Goal: Task Accomplishment & Management: Complete application form

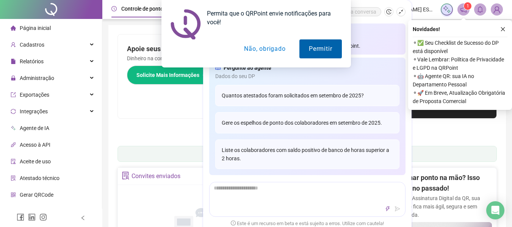
click at [313, 50] on button "Permitir" at bounding box center [320, 48] width 42 height 19
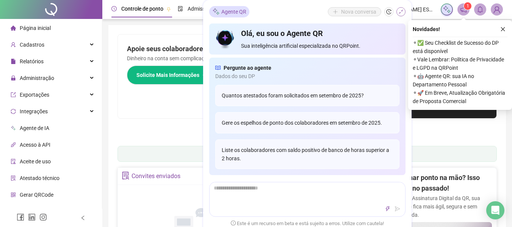
click at [402, 13] on icon "shrink" at bounding box center [400, 11] width 5 height 5
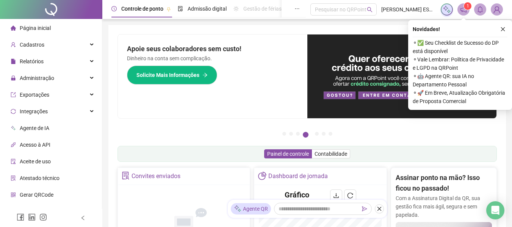
scroll to position [151, 0]
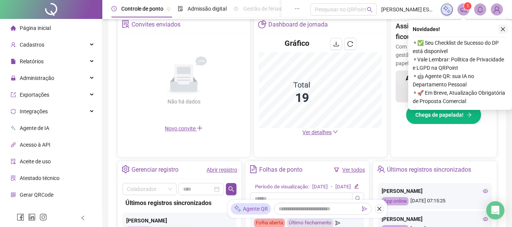
click at [503, 31] on icon "close" at bounding box center [502, 29] width 5 height 5
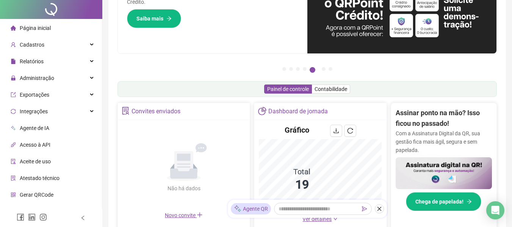
scroll to position [0, 0]
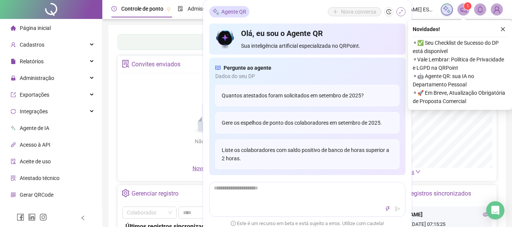
click at [398, 14] on icon "shrink" at bounding box center [400, 11] width 5 height 5
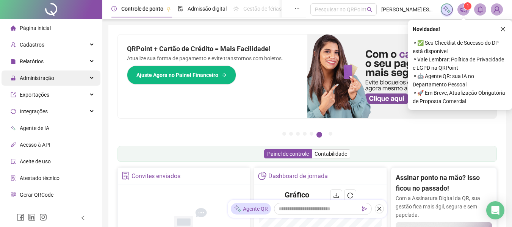
click at [53, 79] on div "Administração" at bounding box center [51, 77] width 99 height 15
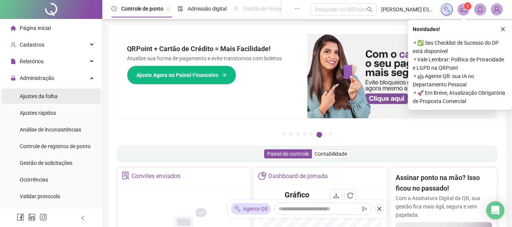
click at [47, 100] on div "Ajustes da folha" at bounding box center [39, 96] width 38 height 15
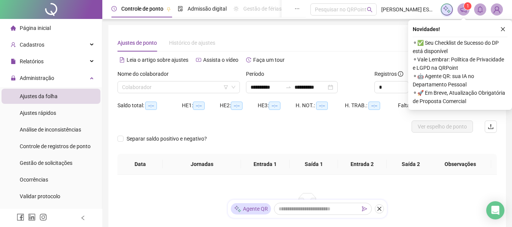
type input "**********"
click at [47, 100] on div "Ajustes da folha" at bounding box center [39, 96] width 38 height 15
click at [129, 87] on input "search" at bounding box center [175, 86] width 106 height 11
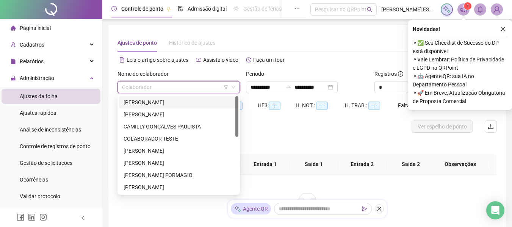
click at [148, 105] on div "[PERSON_NAME]" at bounding box center [178, 102] width 110 height 8
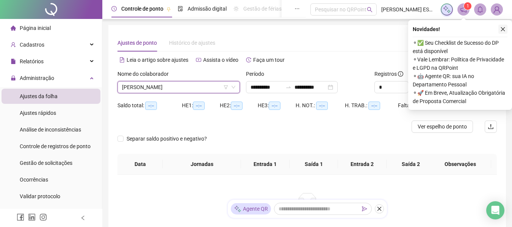
click at [503, 32] on button "button" at bounding box center [502, 29] width 9 height 9
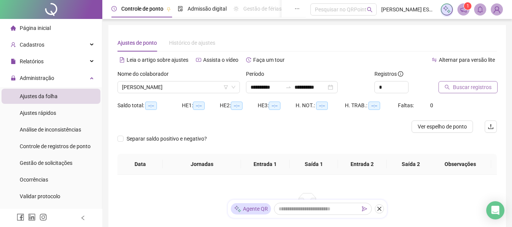
click at [488, 86] on span "Buscar registros" at bounding box center [472, 87] width 39 height 8
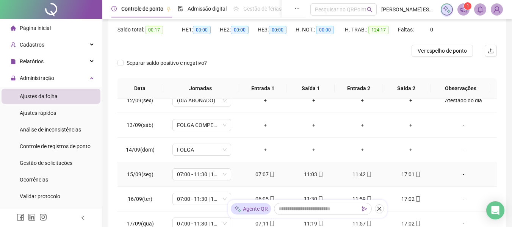
scroll to position [169, 0]
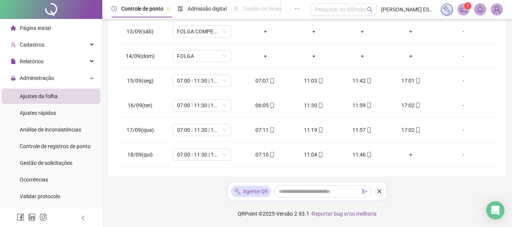
click at [376, 191] on icon "close" at bounding box center [378, 191] width 5 height 5
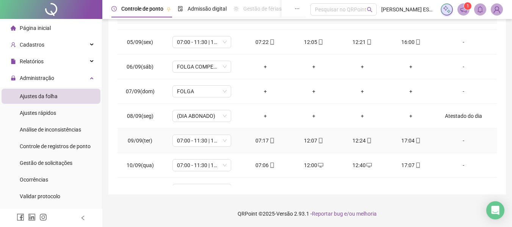
scroll to position [54, 0]
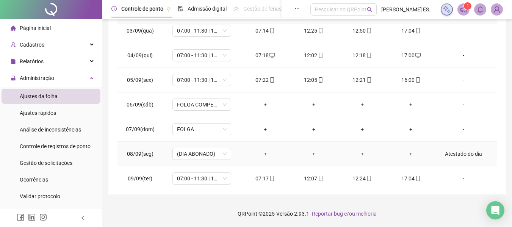
click at [364, 144] on td "+" at bounding box center [362, 154] width 48 height 25
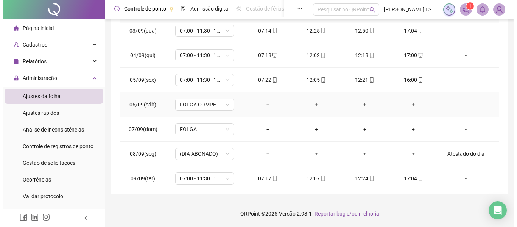
scroll to position [281, 0]
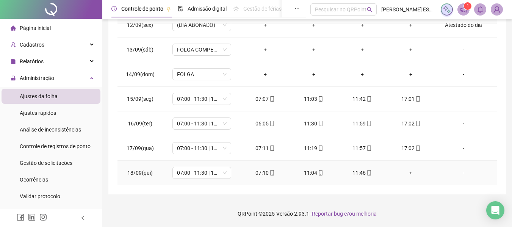
click at [460, 172] on div "-" at bounding box center [463, 173] width 45 height 8
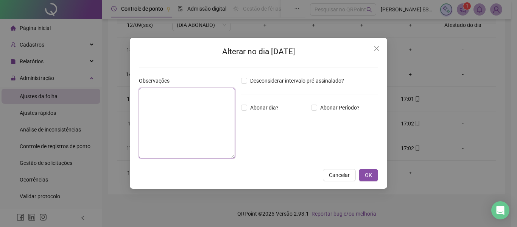
click at [154, 102] on textarea at bounding box center [187, 123] width 96 height 70
type textarea "**********"
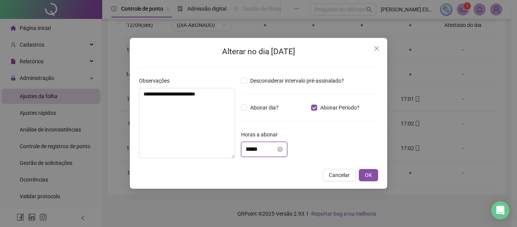
click at [267, 148] on input "*****" at bounding box center [261, 149] width 30 height 9
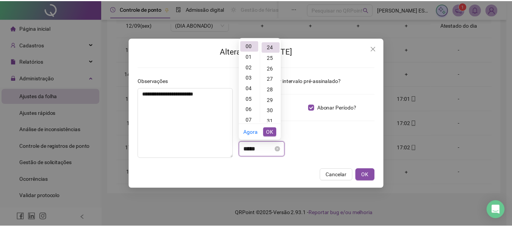
scroll to position [255, 0]
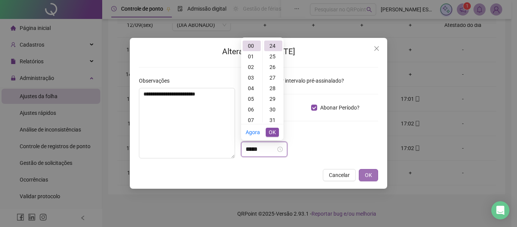
type input "*****"
click at [371, 171] on span "OK" at bounding box center [368, 175] width 7 height 8
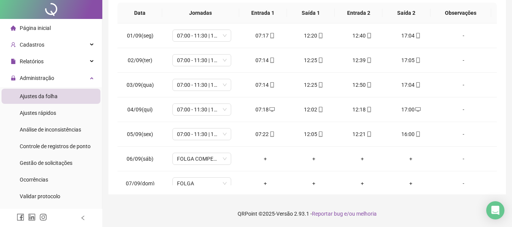
scroll to position [0, 0]
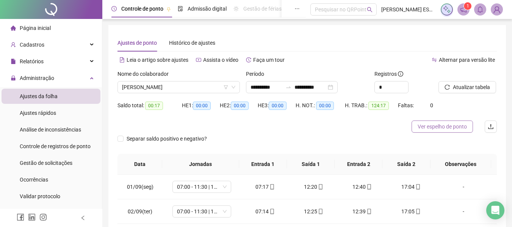
click at [441, 126] on span "Ver espelho de ponto" at bounding box center [441, 126] width 49 height 8
click at [423, 128] on span "Ver espelho de ponto" at bounding box center [441, 126] width 49 height 8
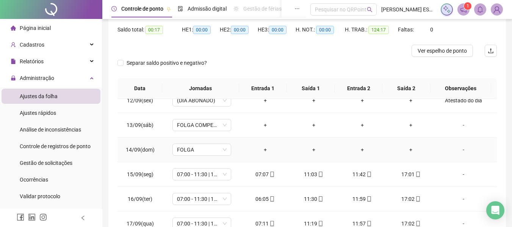
scroll to position [151, 0]
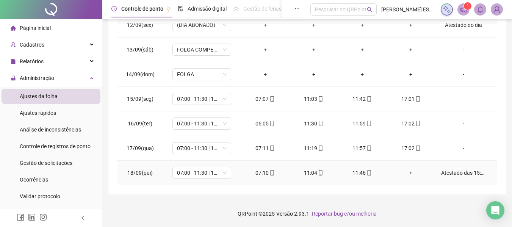
click at [405, 173] on div "+" at bounding box center [410, 173] width 36 height 8
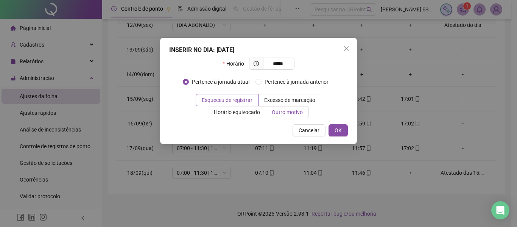
type input "*****"
click at [279, 116] on label "Outro motivo" at bounding box center [287, 112] width 43 height 12
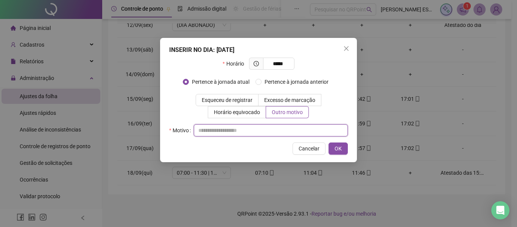
click at [261, 134] on input "text" at bounding box center [271, 130] width 154 height 12
type input "**********"
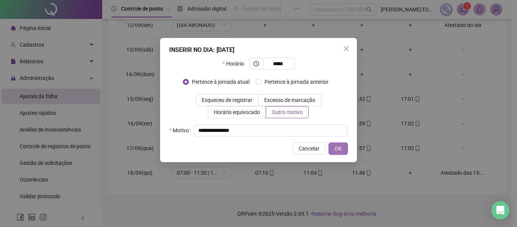
click at [340, 147] on span "OK" at bounding box center [338, 148] width 7 height 8
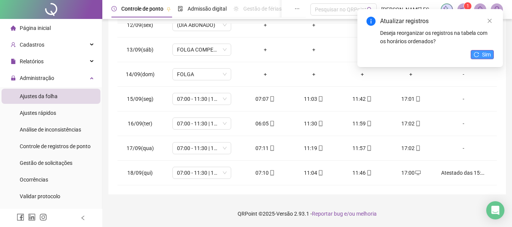
click at [481, 55] on button "Sim" at bounding box center [481, 54] width 23 height 9
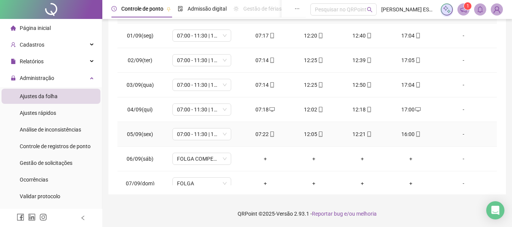
scroll to position [0, 0]
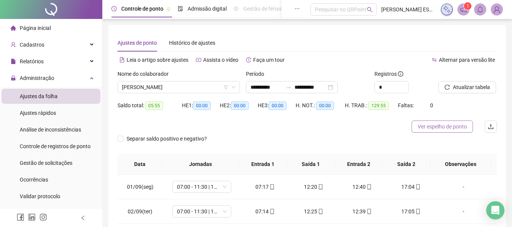
click at [442, 124] on span "Ver espelho de ponto" at bounding box center [441, 126] width 49 height 8
click at [183, 89] on span "[PERSON_NAME]" at bounding box center [178, 86] width 113 height 11
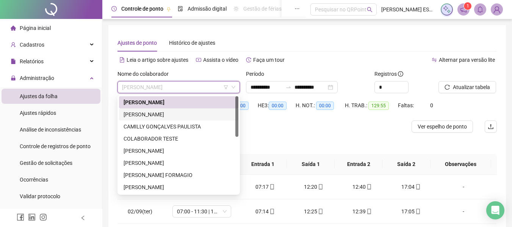
click at [161, 116] on div "[PERSON_NAME]" at bounding box center [178, 114] width 110 height 8
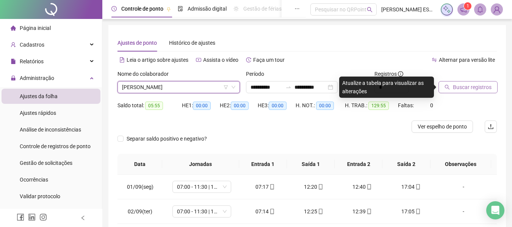
click at [460, 85] on span "Buscar registros" at bounding box center [472, 87] width 39 height 8
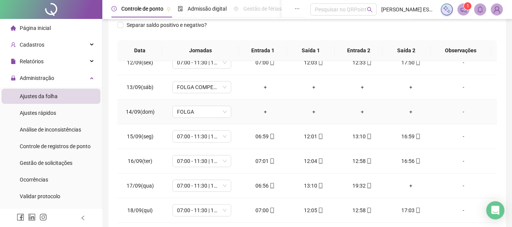
scroll to position [151, 0]
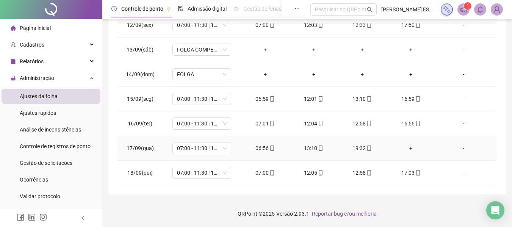
click at [407, 149] on div "+" at bounding box center [410, 148] width 36 height 8
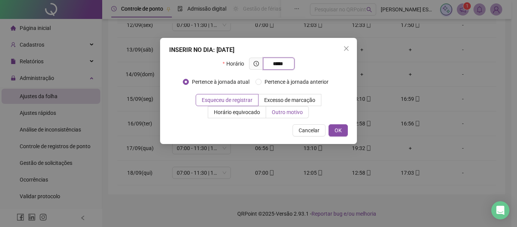
type input "*****"
click at [290, 115] on span "Outro motivo" at bounding box center [287, 112] width 31 height 6
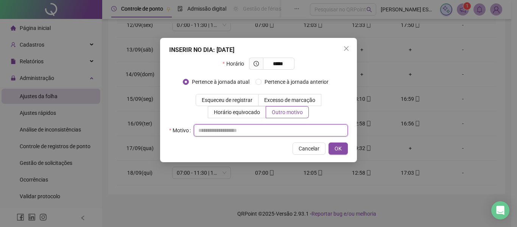
click at [256, 133] on input "text" at bounding box center [271, 130] width 154 height 12
type input "**********"
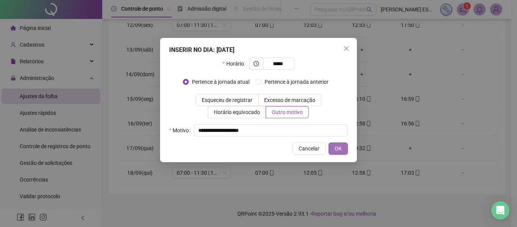
click at [344, 152] on button "OK" at bounding box center [338, 148] width 19 height 12
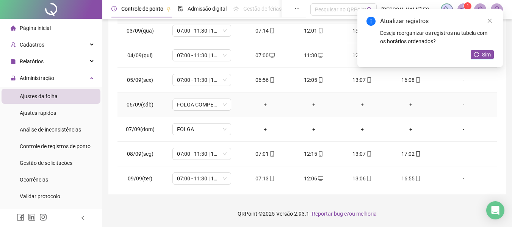
scroll to position [0, 0]
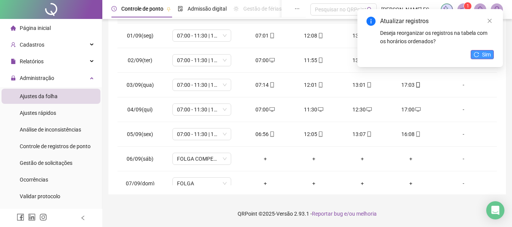
click at [480, 55] on button "Sim" at bounding box center [481, 54] width 23 height 9
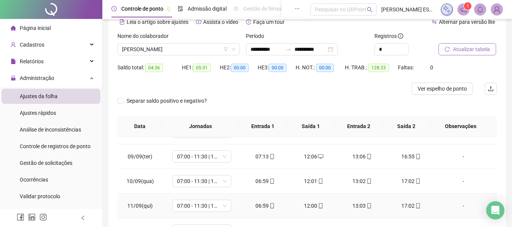
scroll to position [281, 0]
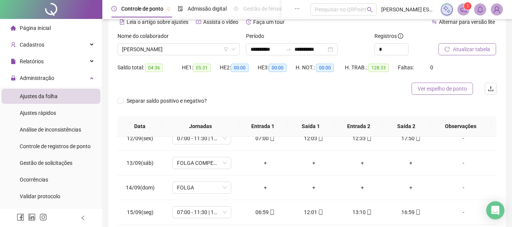
click at [427, 87] on span "Ver espelho de ponto" at bounding box center [441, 88] width 49 height 8
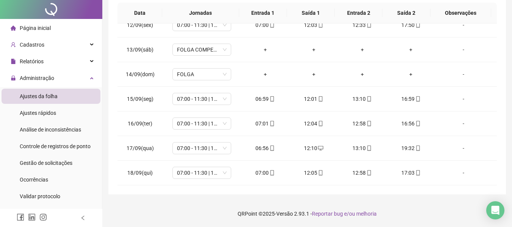
scroll to position [0, 0]
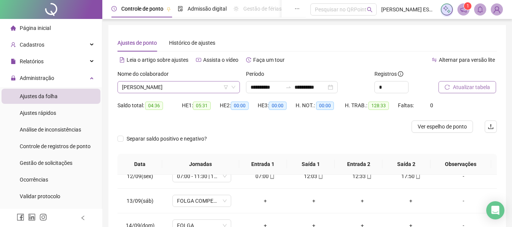
click at [203, 86] on span "[PERSON_NAME]" at bounding box center [178, 86] width 113 height 11
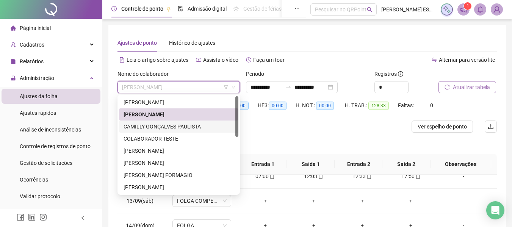
click at [173, 125] on div "CAMILLY GONÇALVES PAULISTA" at bounding box center [178, 126] width 110 height 8
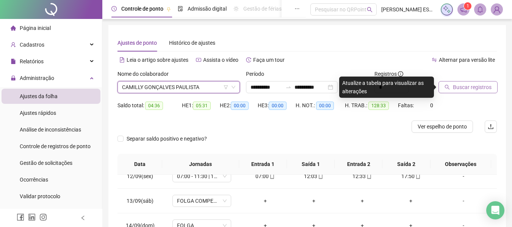
click at [460, 89] on span "Buscar registros" at bounding box center [472, 87] width 39 height 8
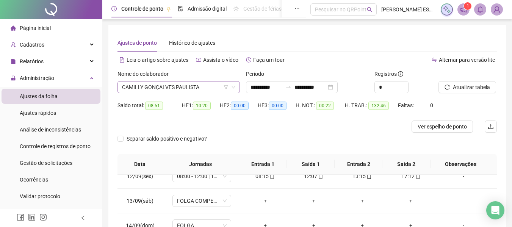
click at [208, 91] on span "CAMILLY GONÇALVES PAULISTA" at bounding box center [178, 86] width 113 height 11
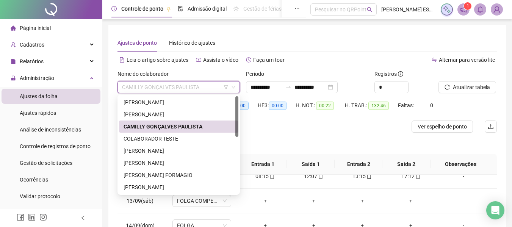
click at [205, 130] on div "CAMILLY GONÇALVES PAULISTA" at bounding box center [178, 126] width 110 height 8
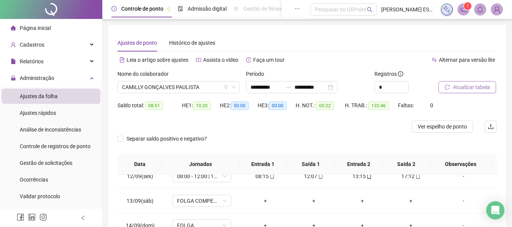
click at [464, 88] on span "Atualizar tabela" at bounding box center [471, 87] width 37 height 8
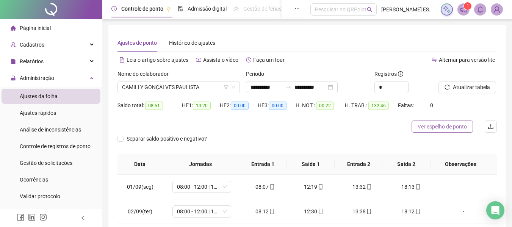
click at [431, 126] on span "Ver espelho de ponto" at bounding box center [441, 126] width 49 height 8
click at [208, 87] on span "CAMILLY GONÇALVES PAULISTA" at bounding box center [178, 86] width 113 height 11
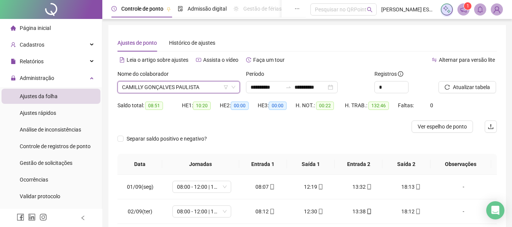
click at [198, 83] on span "CAMILLY GONÇALVES PAULISTA" at bounding box center [178, 86] width 113 height 11
click at [203, 87] on span "CAMILLY GONÇALVES PAULISTA" at bounding box center [178, 86] width 113 height 11
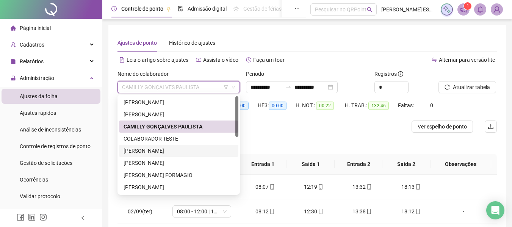
click at [151, 153] on div "[PERSON_NAME]" at bounding box center [178, 151] width 110 height 8
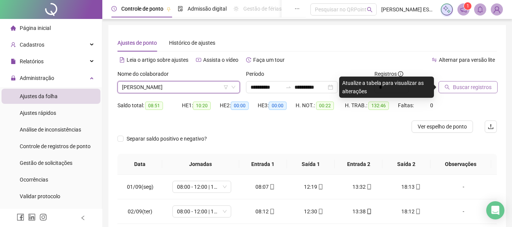
click at [467, 87] on span "Buscar registros" at bounding box center [472, 87] width 39 height 8
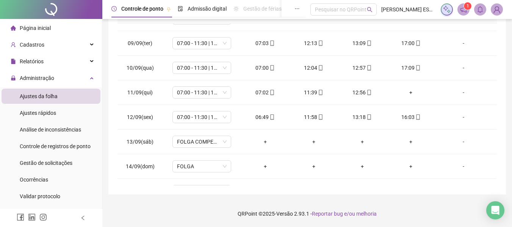
scroll to position [281, 0]
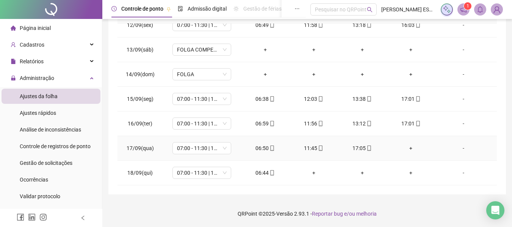
click at [405, 149] on div "+" at bounding box center [410, 148] width 36 height 8
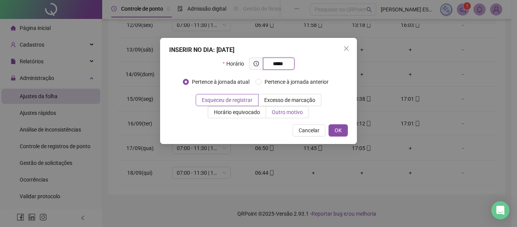
type input "*****"
click at [281, 113] on span "Outro motivo" at bounding box center [287, 112] width 31 height 6
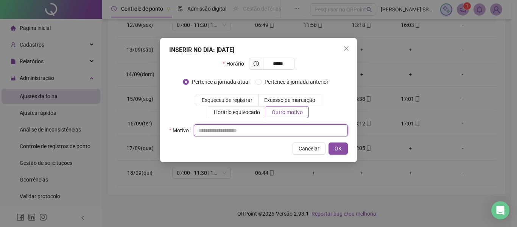
click at [242, 136] on input "text" at bounding box center [271, 130] width 154 height 12
type input "**********"
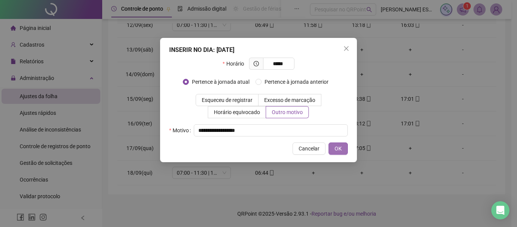
click at [345, 148] on button "OK" at bounding box center [338, 148] width 19 height 12
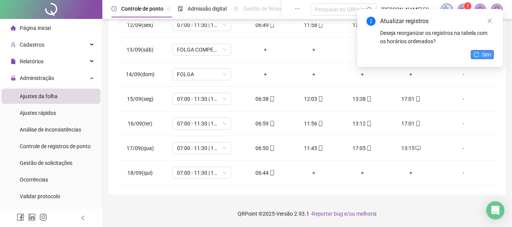
click at [486, 53] on span "Sim" at bounding box center [486, 54] width 9 height 8
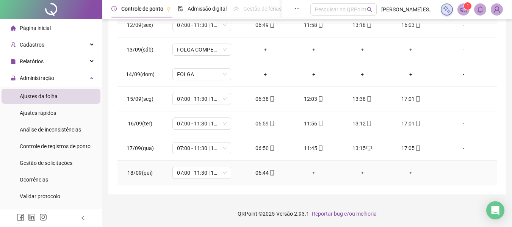
click at [309, 173] on div "+" at bounding box center [313, 173] width 36 height 8
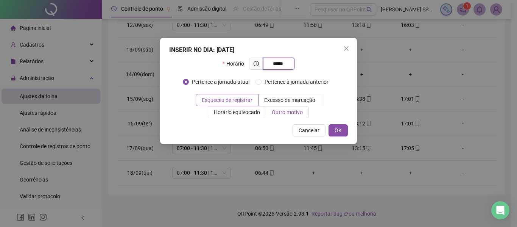
type input "*****"
click at [279, 116] on label "Outro motivo" at bounding box center [287, 112] width 43 height 12
click at [295, 112] on span "Outro motivo" at bounding box center [287, 112] width 31 height 6
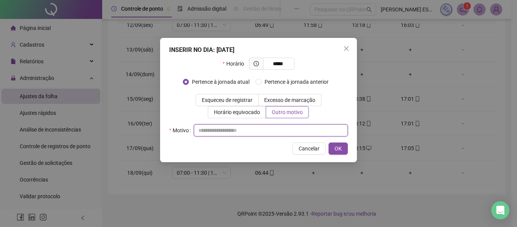
click at [286, 128] on input "text" at bounding box center [271, 130] width 154 height 12
type input "**********"
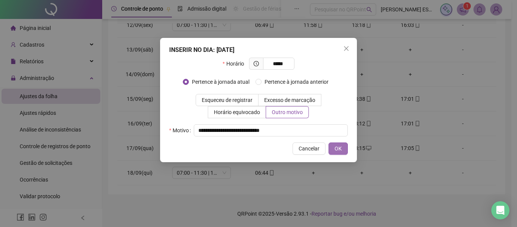
click at [341, 146] on span "OK" at bounding box center [338, 148] width 7 height 8
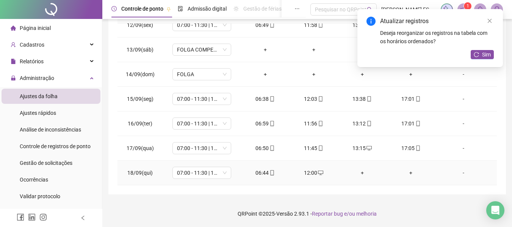
click at [358, 170] on div "+" at bounding box center [362, 173] width 36 height 8
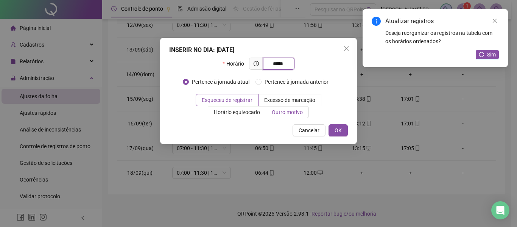
type input "*****"
click at [294, 109] on span "Outro motivo" at bounding box center [287, 112] width 31 height 6
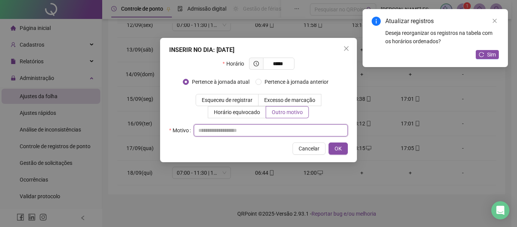
click at [272, 132] on input "text" at bounding box center [271, 130] width 154 height 12
type input "*"
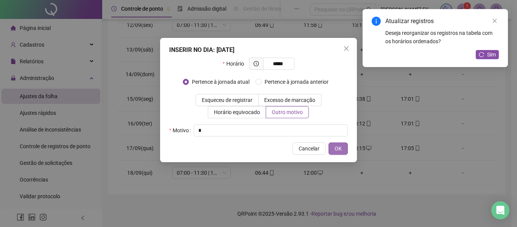
click at [338, 151] on span "OK" at bounding box center [338, 148] width 7 height 8
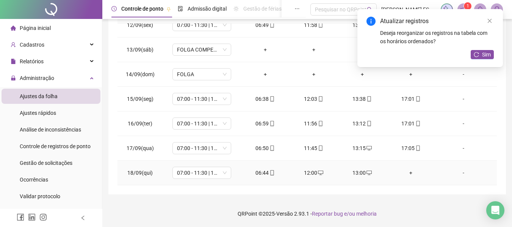
click at [407, 169] on div "+" at bounding box center [410, 173] width 36 height 8
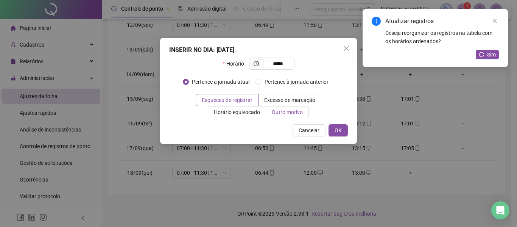
type input "*****"
click at [298, 114] on span "Outro motivo" at bounding box center [287, 112] width 31 height 6
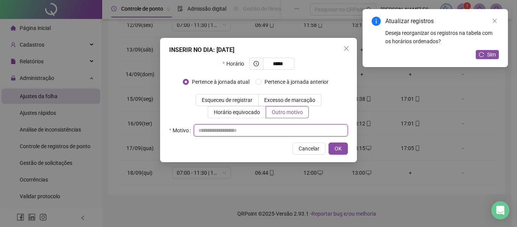
click at [267, 132] on input "text" at bounding box center [271, 130] width 154 height 12
type input "*"
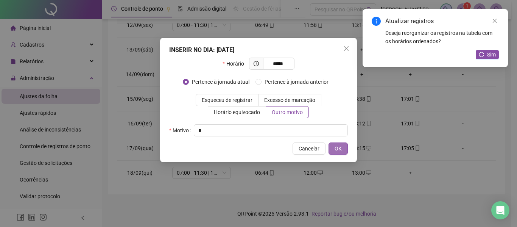
click at [338, 148] on span "OK" at bounding box center [338, 148] width 7 height 8
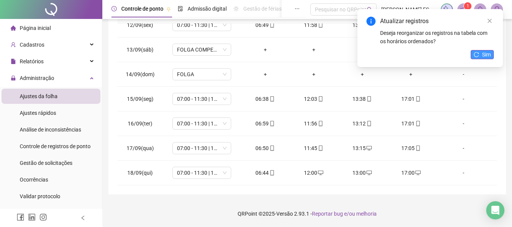
click at [480, 56] on button "Sim" at bounding box center [481, 54] width 23 height 9
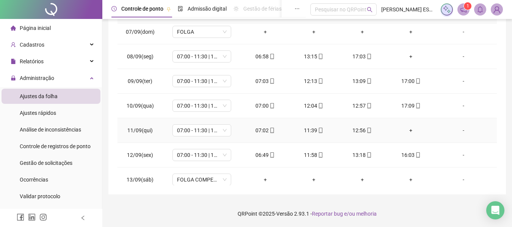
scroll to position [189, 0]
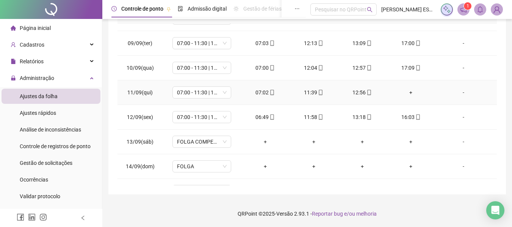
click at [410, 91] on div "+" at bounding box center [410, 92] width 36 height 8
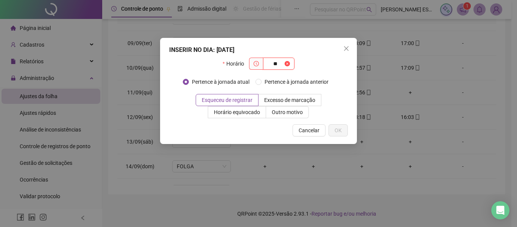
type input "*"
type input "*****"
click at [283, 114] on span "Outro motivo" at bounding box center [287, 112] width 31 height 6
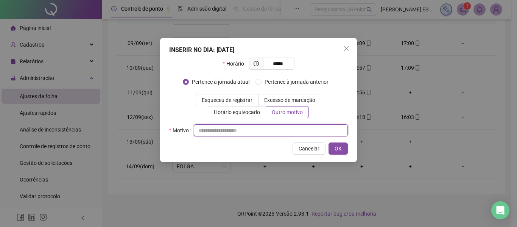
click at [230, 133] on input "text" at bounding box center [271, 130] width 154 height 12
type input "**********"
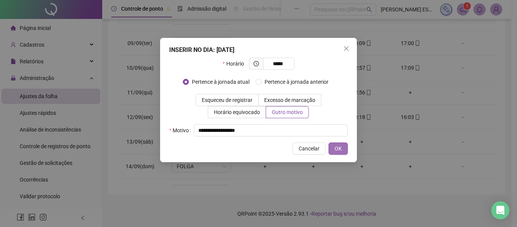
click at [337, 149] on span "OK" at bounding box center [338, 148] width 7 height 8
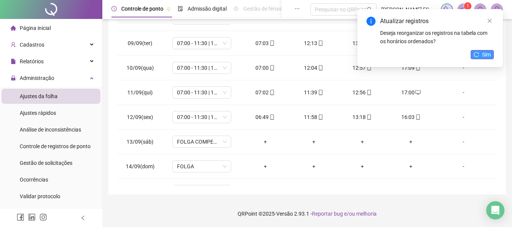
click at [480, 52] on button "Sim" at bounding box center [481, 54] width 23 height 9
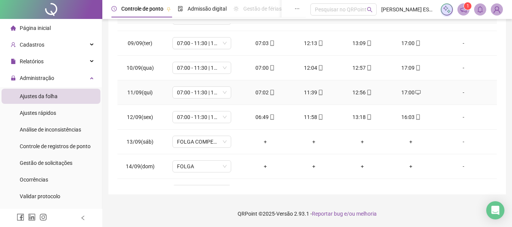
scroll to position [114, 0]
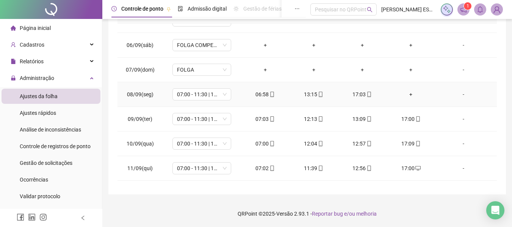
click at [408, 96] on div "+" at bounding box center [410, 94] width 36 height 8
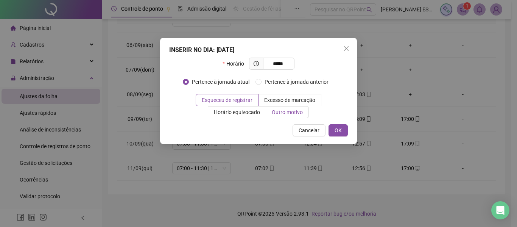
type input "*****"
click at [289, 109] on span "Outro motivo" at bounding box center [287, 112] width 31 height 6
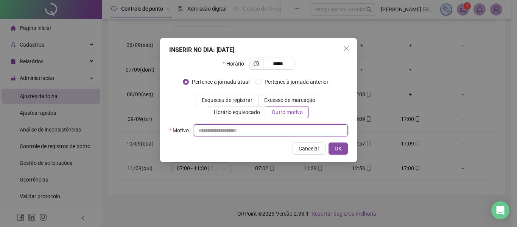
click at [251, 133] on input "text" at bounding box center [271, 130] width 154 height 12
type input "**********"
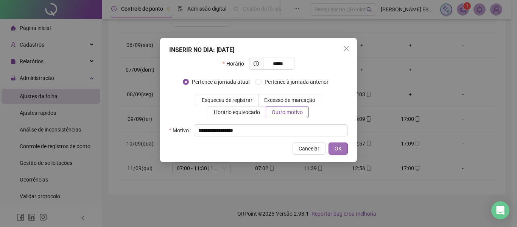
click at [342, 150] on button "OK" at bounding box center [338, 148] width 19 height 12
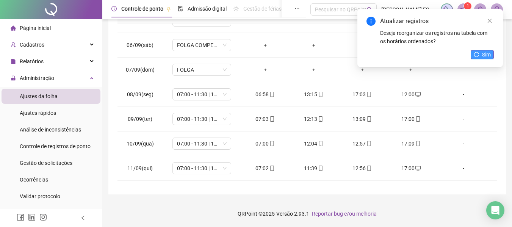
click at [474, 56] on icon "reload" at bounding box center [475, 54] width 5 height 5
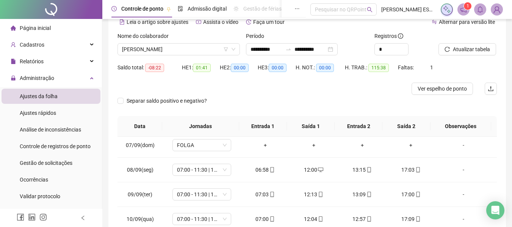
scroll to position [76, 0]
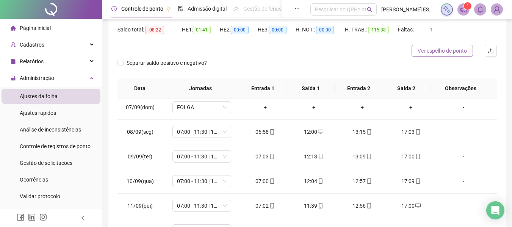
click at [435, 55] on button "Ver espelho de ponto" at bounding box center [441, 51] width 61 height 12
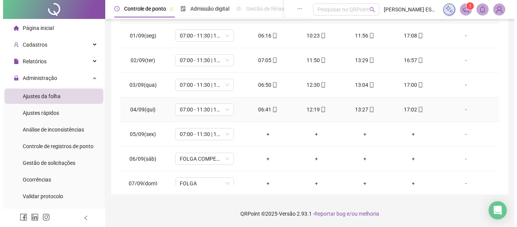
scroll to position [0, 0]
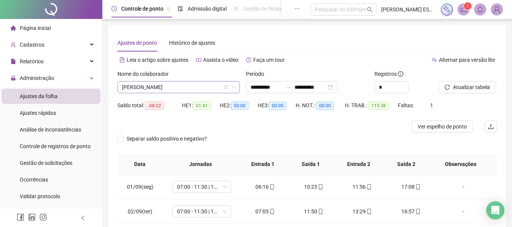
click at [187, 83] on span "[PERSON_NAME]" at bounding box center [178, 86] width 113 height 11
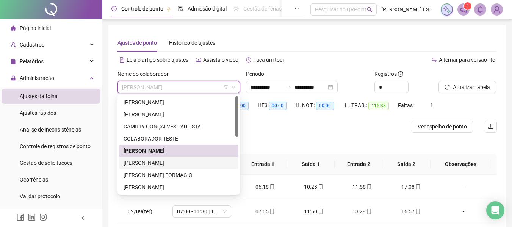
click at [155, 162] on div "[PERSON_NAME]" at bounding box center [178, 163] width 110 height 8
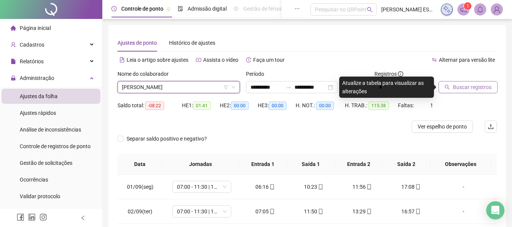
click at [456, 88] on span "Buscar registros" at bounding box center [472, 87] width 39 height 8
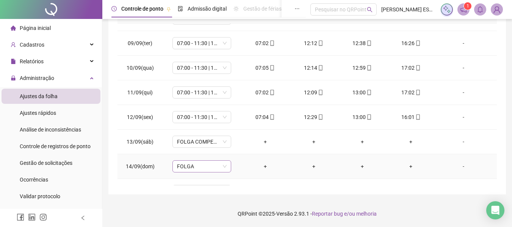
scroll to position [227, 0]
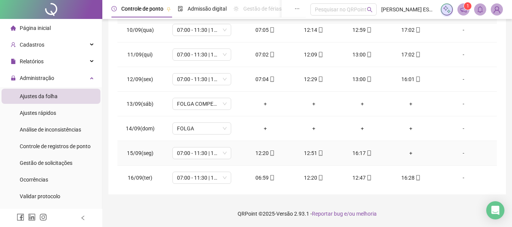
click at [409, 155] on div "+" at bounding box center [410, 153] width 36 height 8
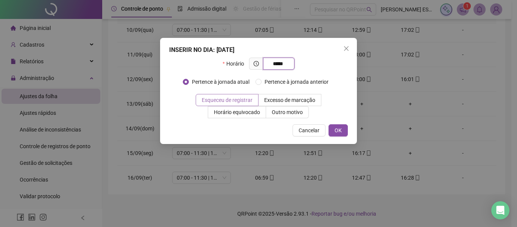
type input "*****"
click at [247, 100] on span "Esqueceu de registrar" at bounding box center [227, 100] width 51 height 6
click at [345, 130] on button "OK" at bounding box center [338, 130] width 19 height 12
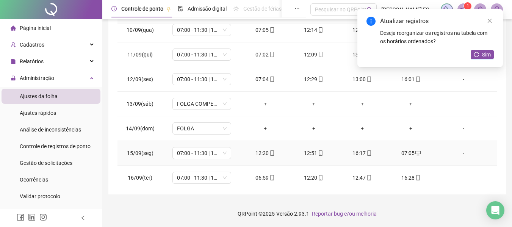
scroll to position [281, 0]
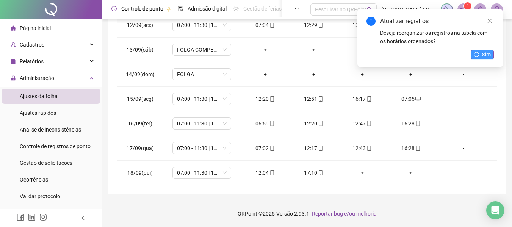
click at [485, 53] on span "Sim" at bounding box center [486, 54] width 9 height 8
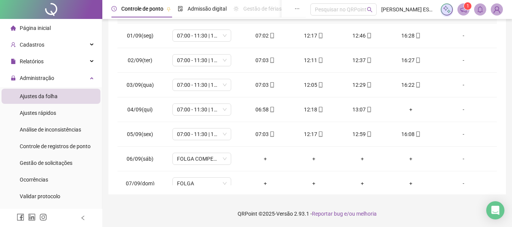
scroll to position [113, 0]
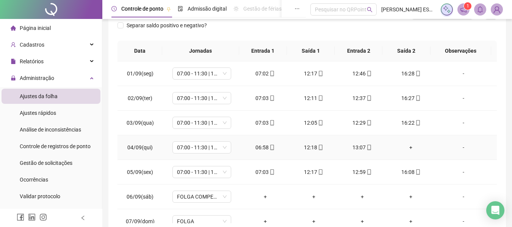
click at [406, 147] on div "+" at bounding box center [410, 147] width 36 height 8
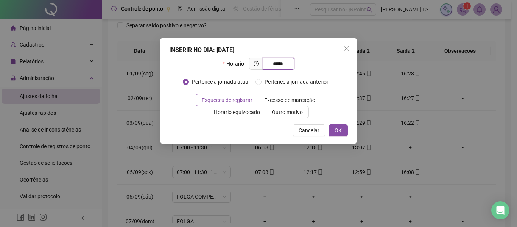
type input "*****"
click at [340, 131] on span "OK" at bounding box center [338, 130] width 7 height 8
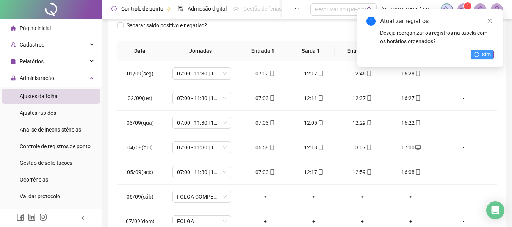
click at [481, 51] on button "Sim" at bounding box center [481, 54] width 23 height 9
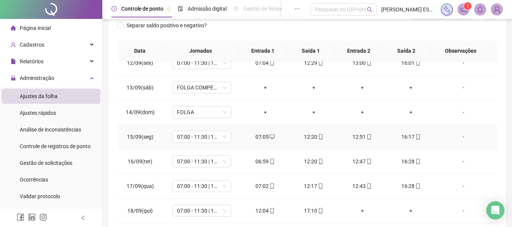
scroll to position [151, 0]
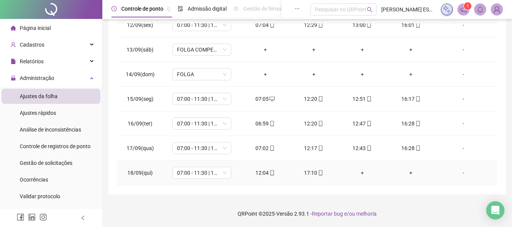
click at [359, 173] on div "+" at bounding box center [362, 173] width 36 height 8
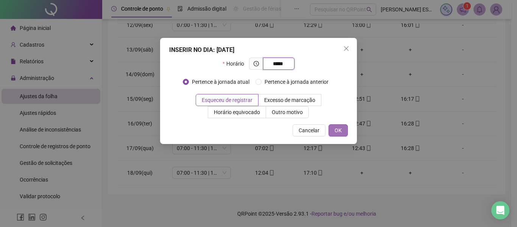
type input "*****"
click at [337, 132] on span "OK" at bounding box center [338, 130] width 7 height 8
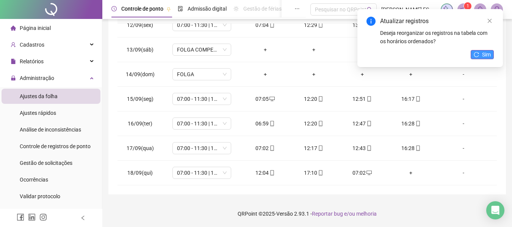
click at [477, 52] on icon "reload" at bounding box center [475, 54] width 5 height 5
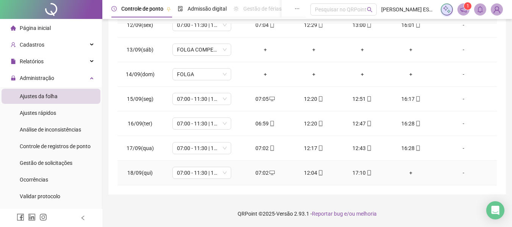
click at [406, 176] on div "+" at bounding box center [410, 173] width 36 height 8
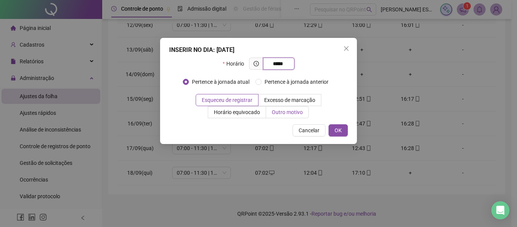
type input "*****"
click at [295, 112] on span "Outro motivo" at bounding box center [287, 112] width 31 height 6
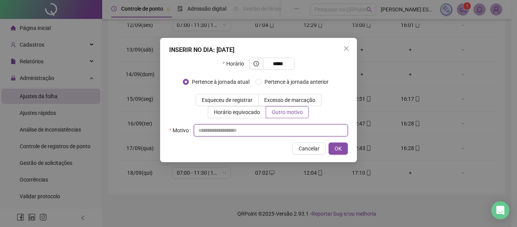
click at [253, 131] on input "text" at bounding box center [271, 130] width 154 height 12
type input "**********"
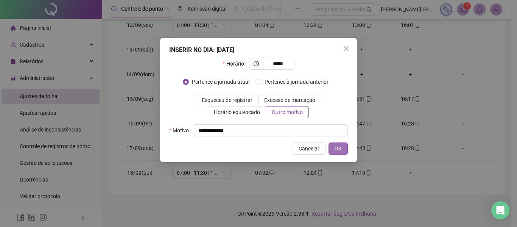
click at [339, 152] on span "OK" at bounding box center [338, 148] width 7 height 8
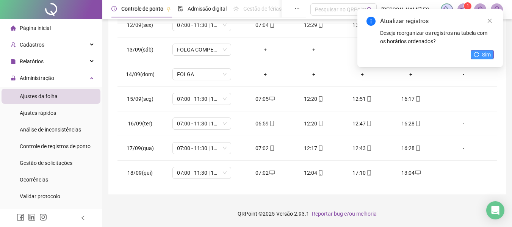
click at [482, 50] on span "Sim" at bounding box center [486, 54] width 9 height 8
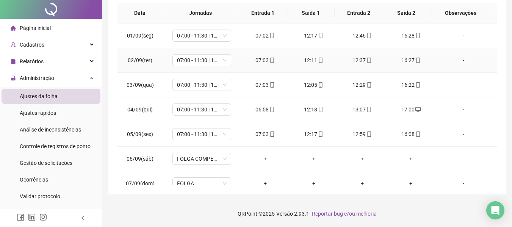
scroll to position [0, 0]
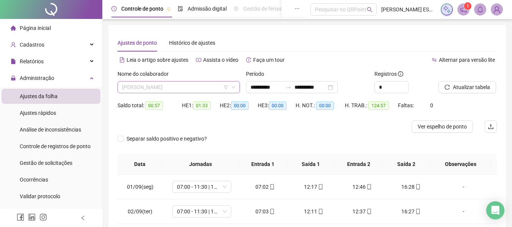
click at [207, 84] on span "[PERSON_NAME]" at bounding box center [178, 86] width 113 height 11
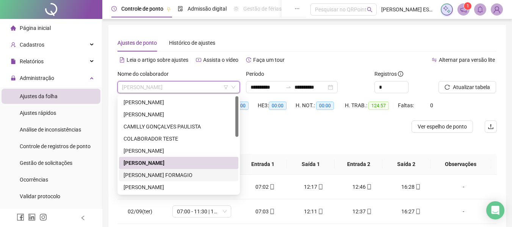
click at [171, 174] on div "[PERSON_NAME] FORMAGIO" at bounding box center [178, 175] width 110 height 8
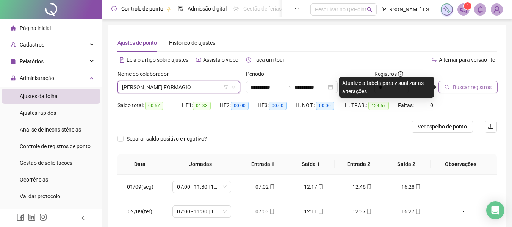
click at [458, 92] on button "Buscar registros" at bounding box center [467, 87] width 59 height 12
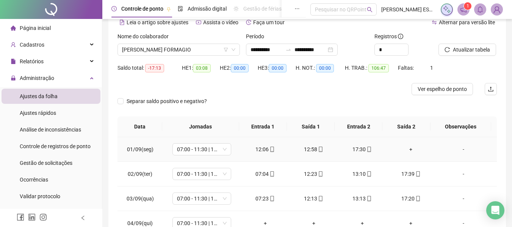
click at [409, 150] on div "+" at bounding box center [410, 149] width 36 height 8
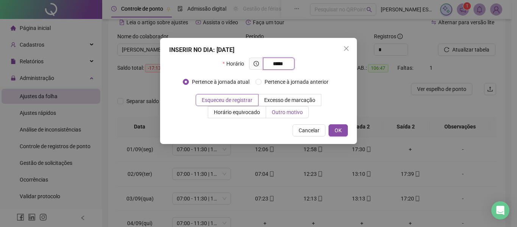
type input "*****"
click at [296, 113] on span "Outro motivo" at bounding box center [287, 112] width 31 height 6
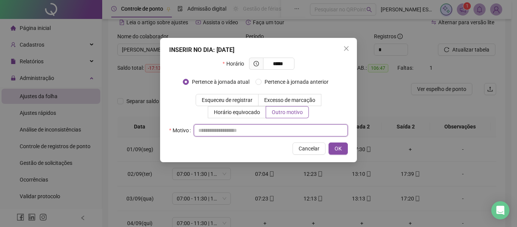
click at [265, 126] on input "text" at bounding box center [271, 130] width 154 height 12
type input "**********"
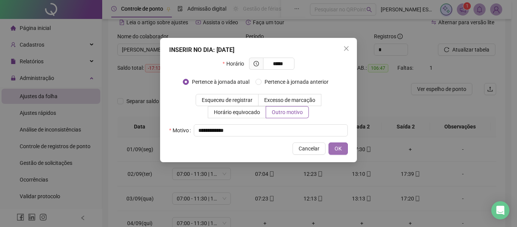
click at [336, 151] on span "OK" at bounding box center [338, 148] width 7 height 8
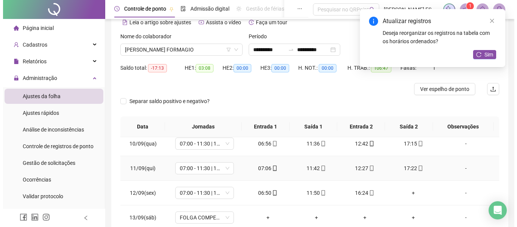
scroll to position [265, 0]
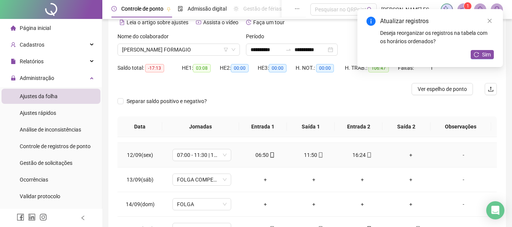
click at [409, 155] on div "+" at bounding box center [410, 155] width 36 height 8
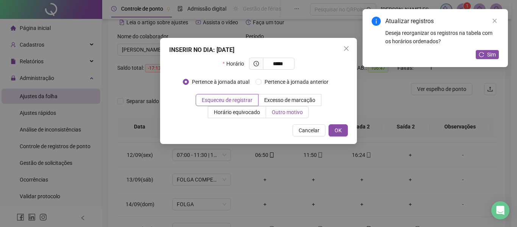
type input "*****"
click at [279, 109] on span "Outro motivo" at bounding box center [287, 112] width 31 height 6
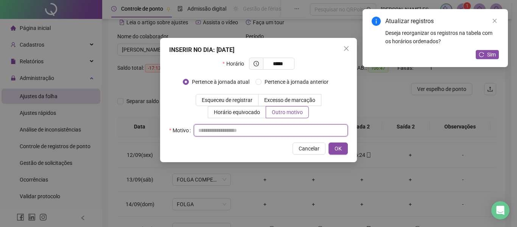
click at [253, 136] on input "text" at bounding box center [271, 130] width 154 height 12
type input "**********"
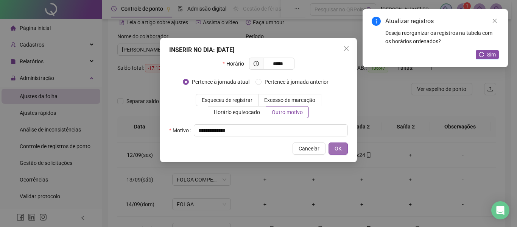
click at [341, 149] on span "OK" at bounding box center [338, 148] width 7 height 8
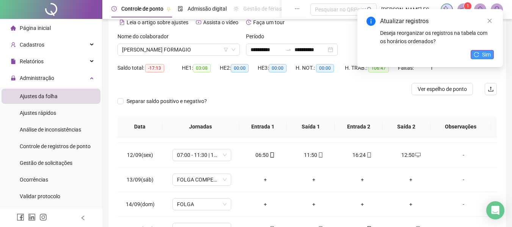
click at [481, 51] on button "Sim" at bounding box center [481, 54] width 23 height 9
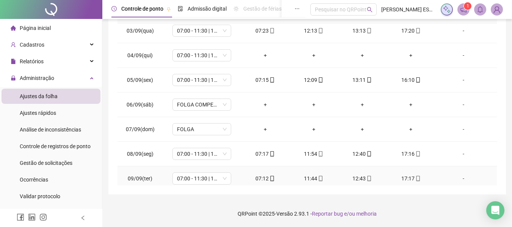
scroll to position [0, 0]
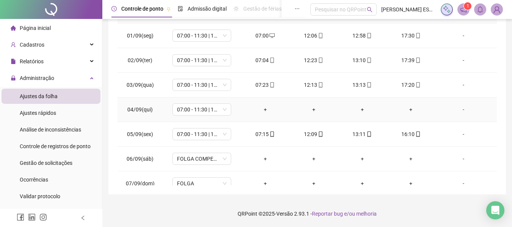
click at [456, 112] on div "-" at bounding box center [463, 109] width 45 height 8
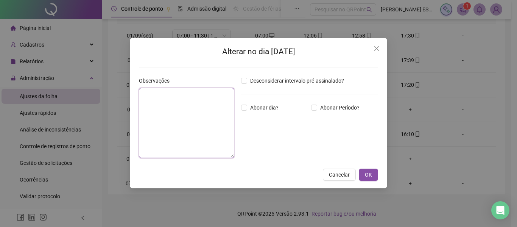
click at [199, 103] on textarea at bounding box center [186, 123] width 95 height 70
type textarea "**********"
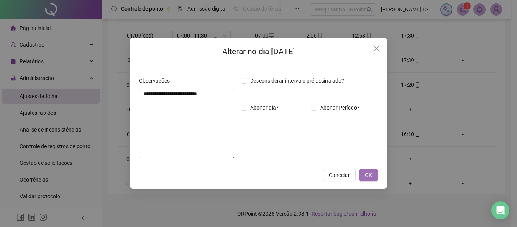
click at [370, 178] on span "OK" at bounding box center [368, 175] width 7 height 8
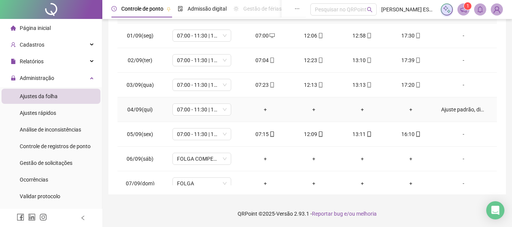
click at [262, 110] on div "+" at bounding box center [265, 109] width 36 height 8
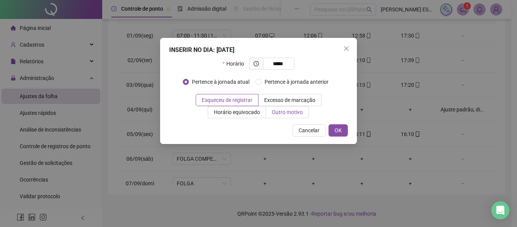
type input "*****"
click at [293, 110] on span "Outro motivo" at bounding box center [287, 112] width 31 height 6
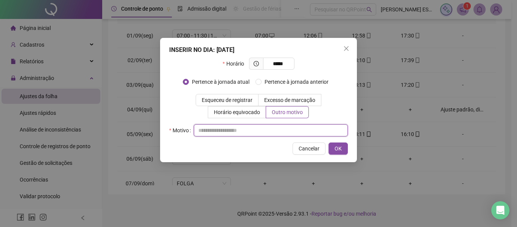
click at [254, 131] on input "text" at bounding box center [271, 130] width 154 height 12
type input "*"
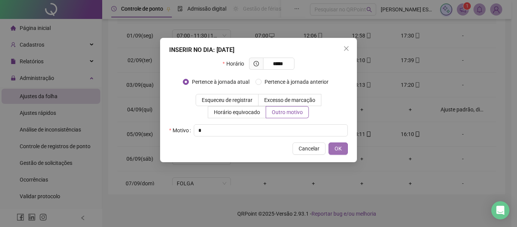
click at [339, 148] on span "OK" at bounding box center [338, 148] width 7 height 8
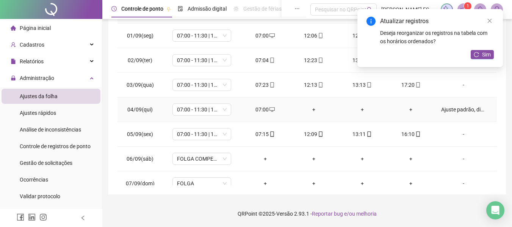
click at [311, 109] on div "+" at bounding box center [313, 109] width 36 height 8
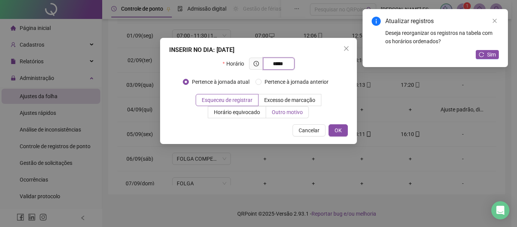
type input "*****"
click at [301, 111] on span "Outro motivo" at bounding box center [287, 112] width 31 height 6
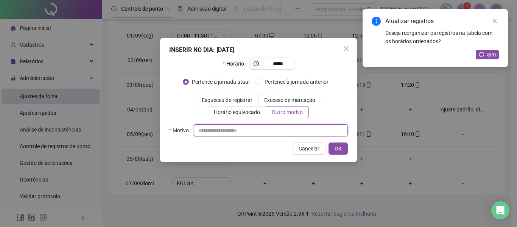
click at [272, 135] on input "text" at bounding box center [271, 130] width 154 height 12
type input "*"
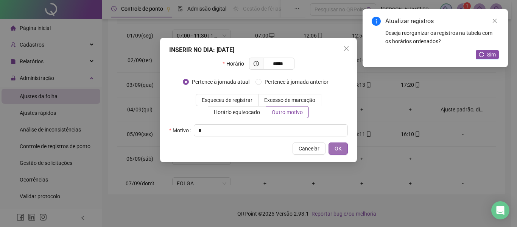
click at [344, 152] on button "OK" at bounding box center [338, 148] width 19 height 12
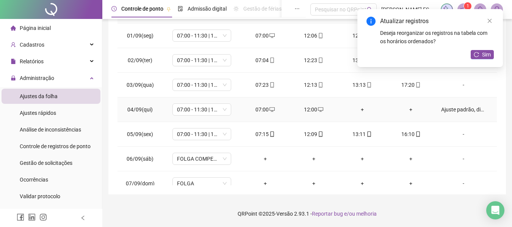
click at [358, 108] on div "+" at bounding box center [362, 109] width 36 height 8
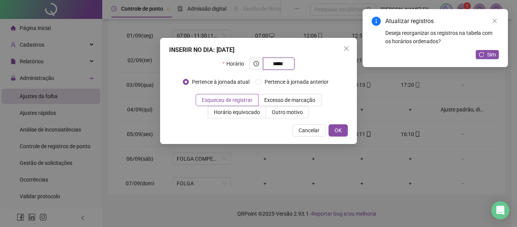
type input "*****"
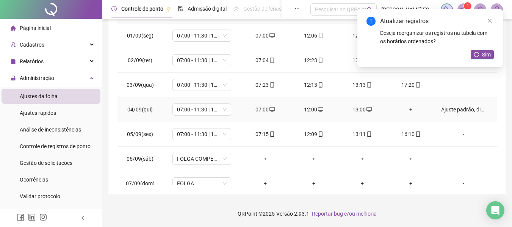
click at [404, 108] on div "+" at bounding box center [410, 109] width 36 height 8
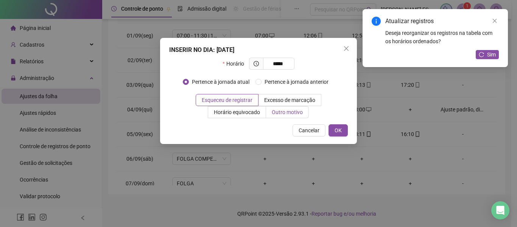
type input "*****"
click at [289, 108] on label "Outro motivo" at bounding box center [287, 112] width 43 height 12
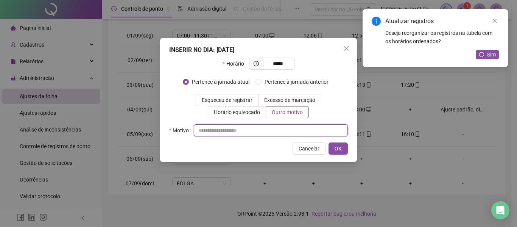
click at [252, 126] on input "text" at bounding box center [271, 130] width 154 height 12
type input "*"
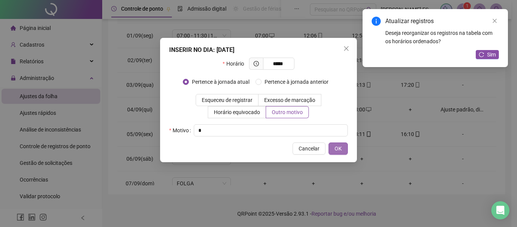
click at [340, 153] on button "OK" at bounding box center [338, 148] width 19 height 12
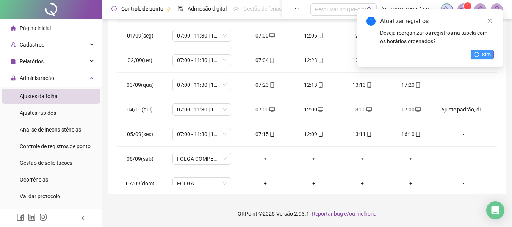
click at [481, 53] on button "Sim" at bounding box center [481, 54] width 23 height 9
